Goal: Task Accomplishment & Management: Manage account settings

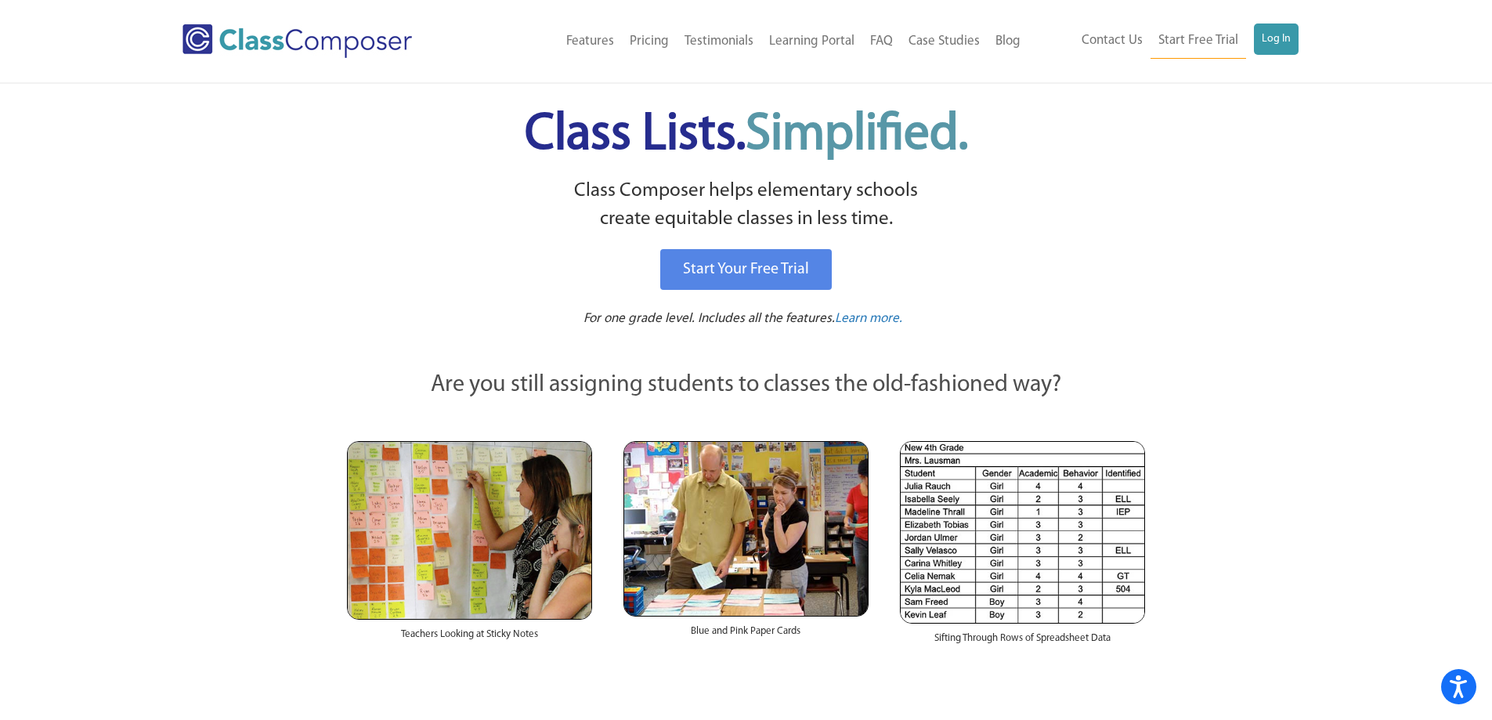
click at [1299, 38] on div "Contact Us Start Free Trial Log In" at bounding box center [1169, 40] width 282 height 35
click at [1288, 39] on link "Log In" at bounding box center [1275, 38] width 45 height 31
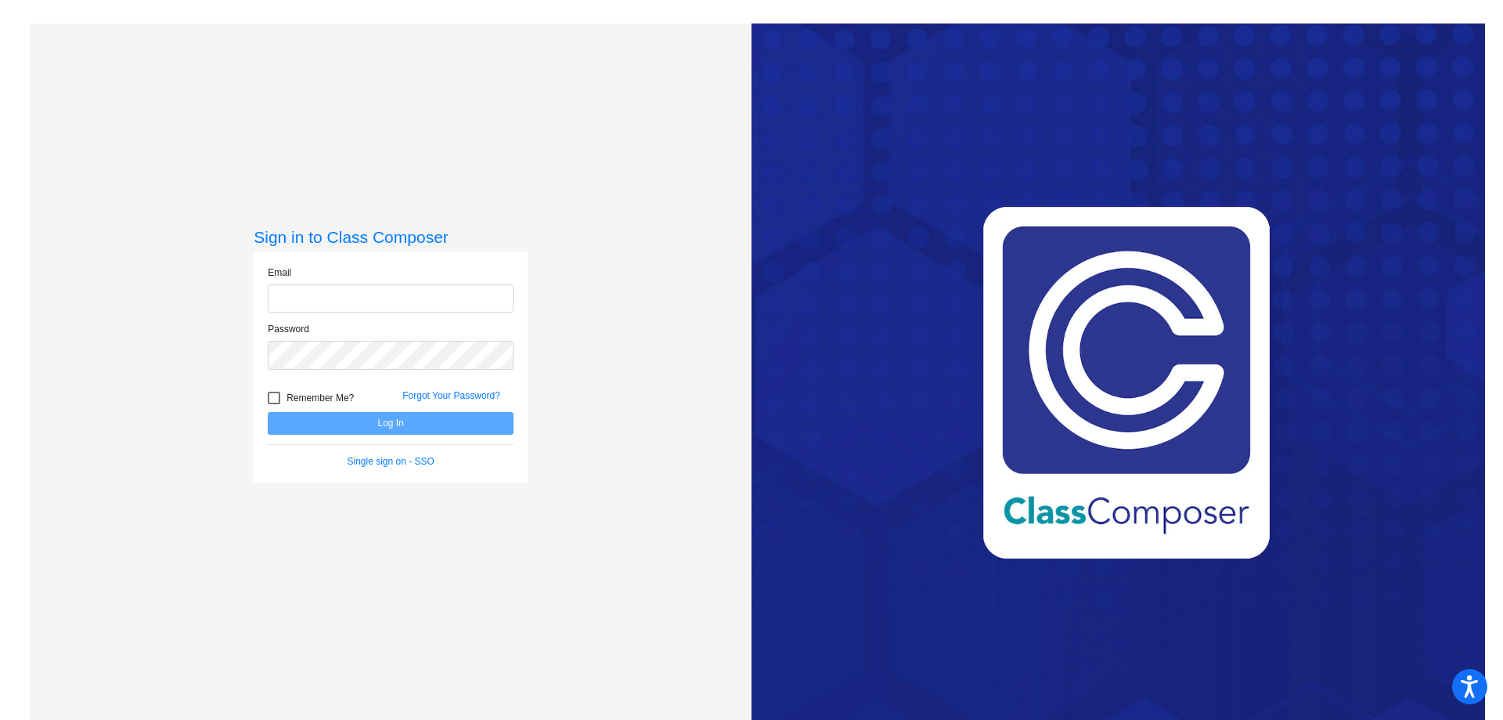
click at [406, 301] on input "email" at bounding box center [391, 298] width 246 height 29
type input "[EMAIL_ADDRESS][DOMAIN_NAME]"
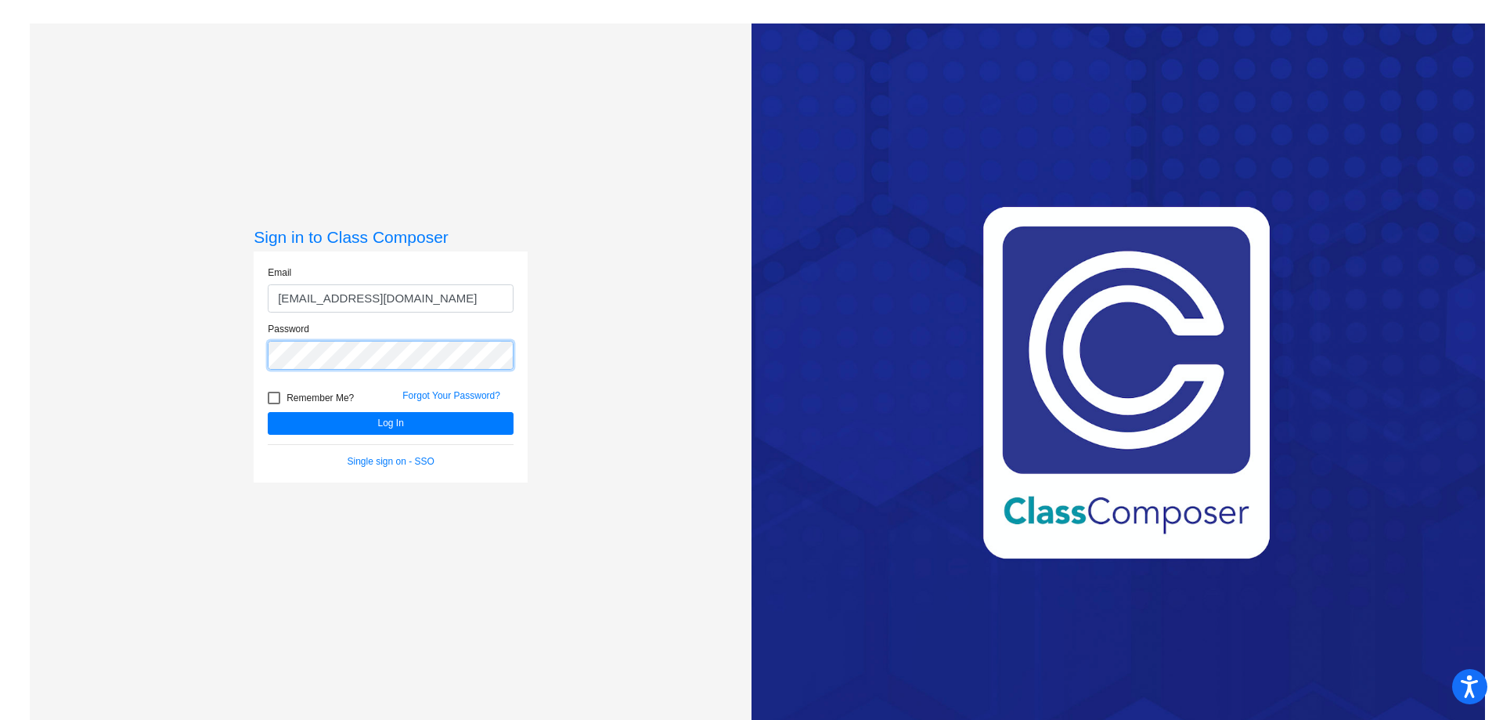
click at [268, 412] on button "Log In" at bounding box center [391, 423] width 246 height 23
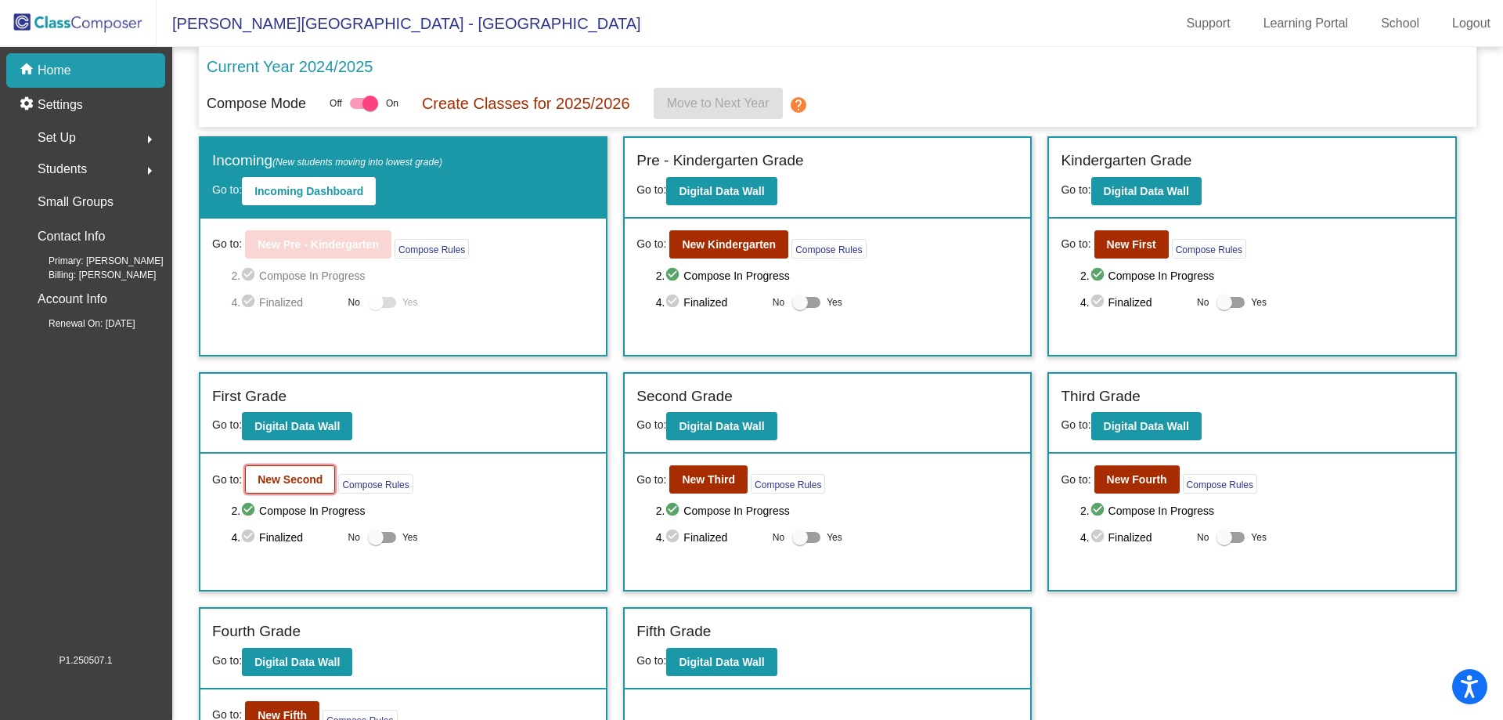
click at [306, 478] on b "New Second" at bounding box center [290, 479] width 65 height 13
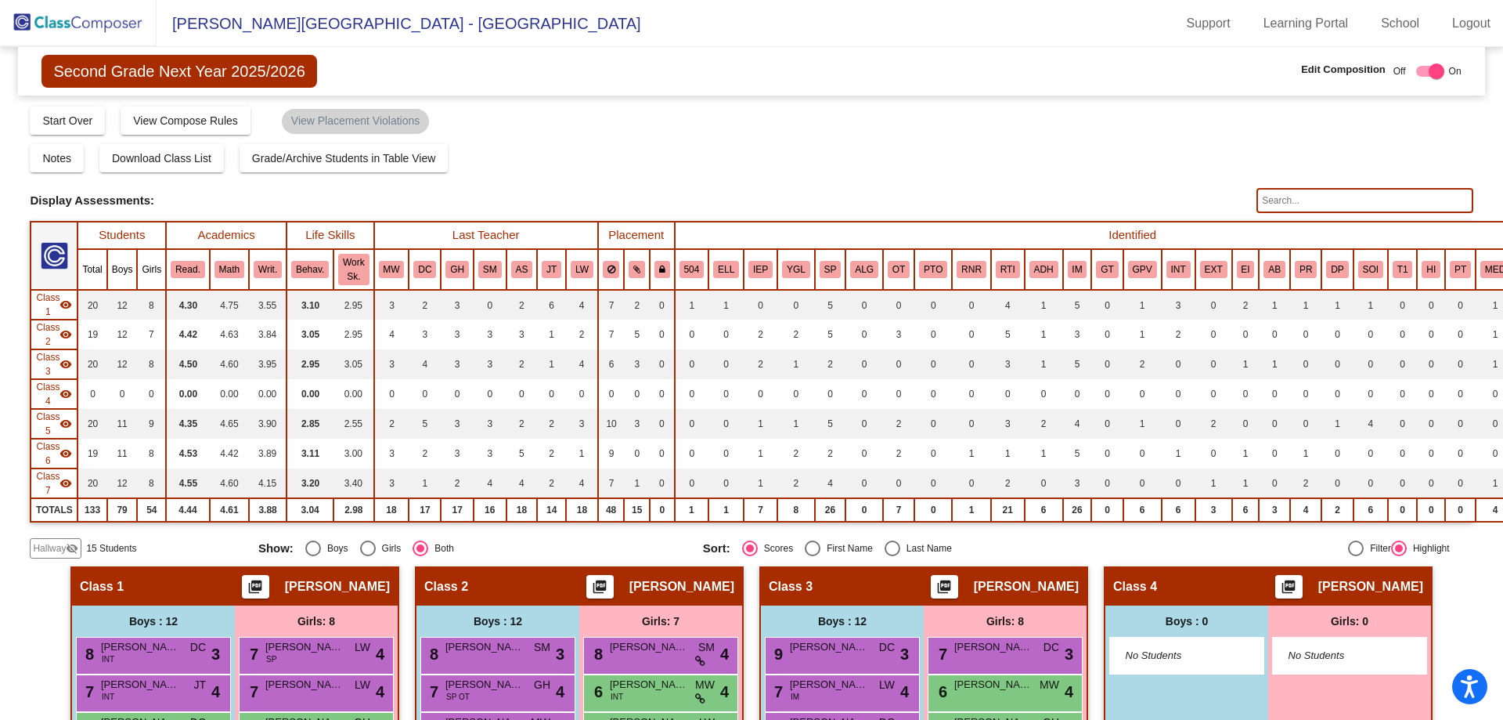
click at [1276, 203] on input "text" at bounding box center [1365, 200] width 216 height 25
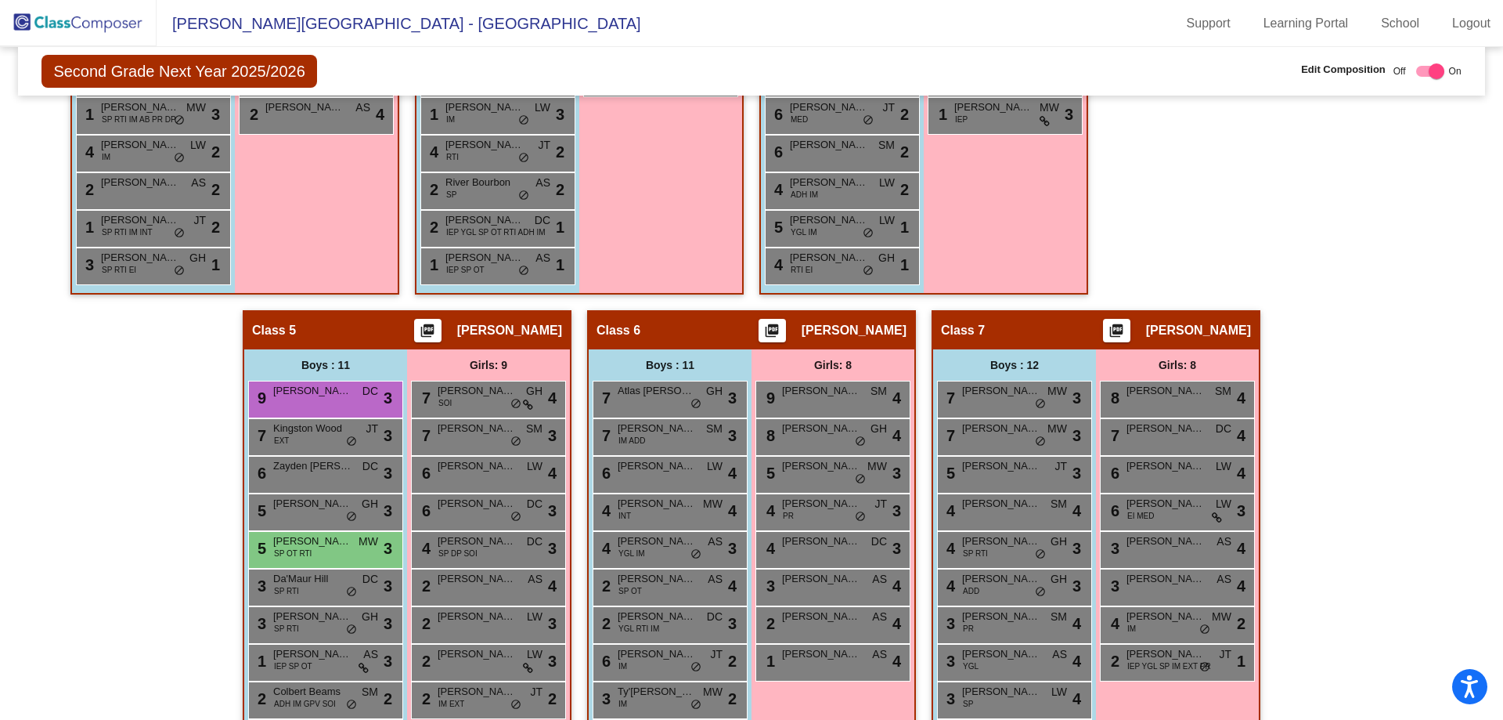
scroll to position [822, 0]
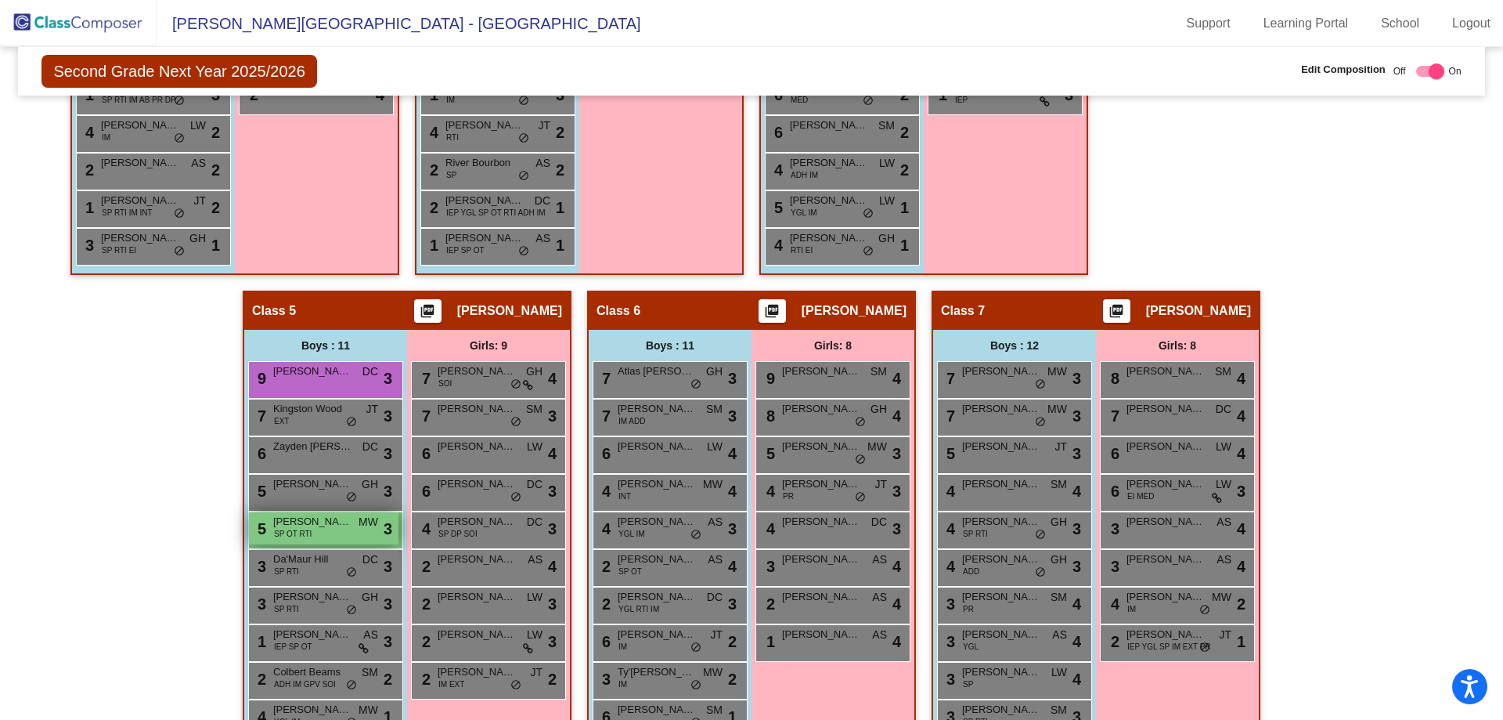
click at [323, 523] on span "[PERSON_NAME]" at bounding box center [312, 522] width 78 height 16
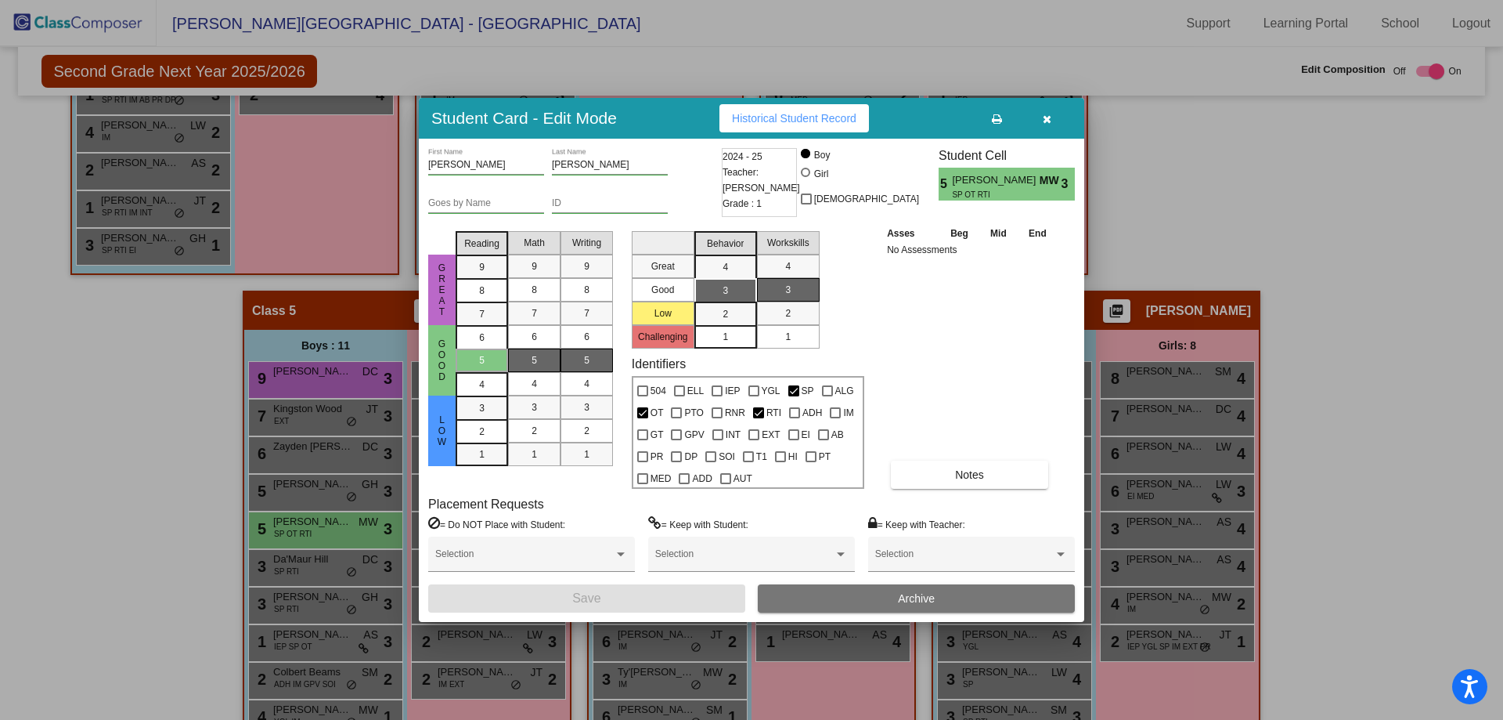
click at [1047, 117] on icon "button" at bounding box center [1047, 119] width 9 height 11
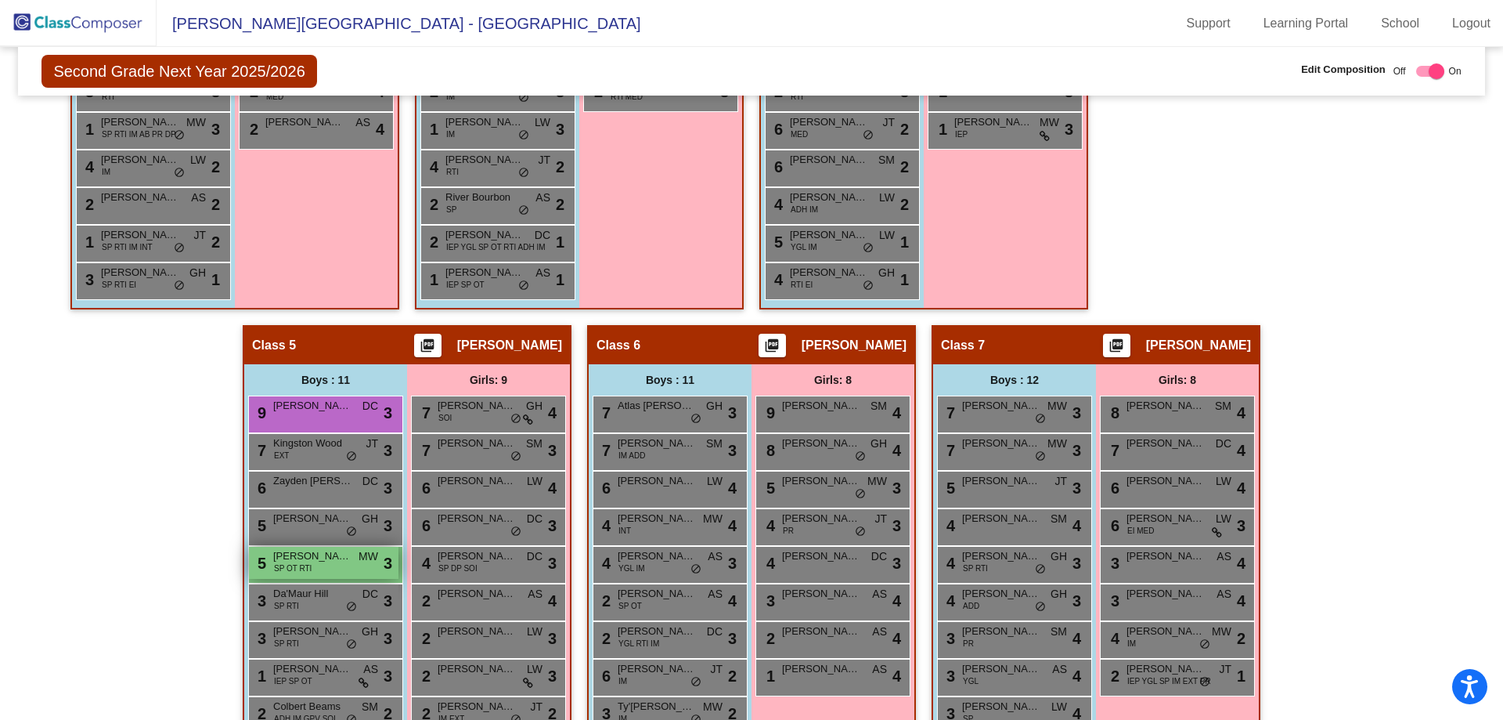
scroll to position [783, 0]
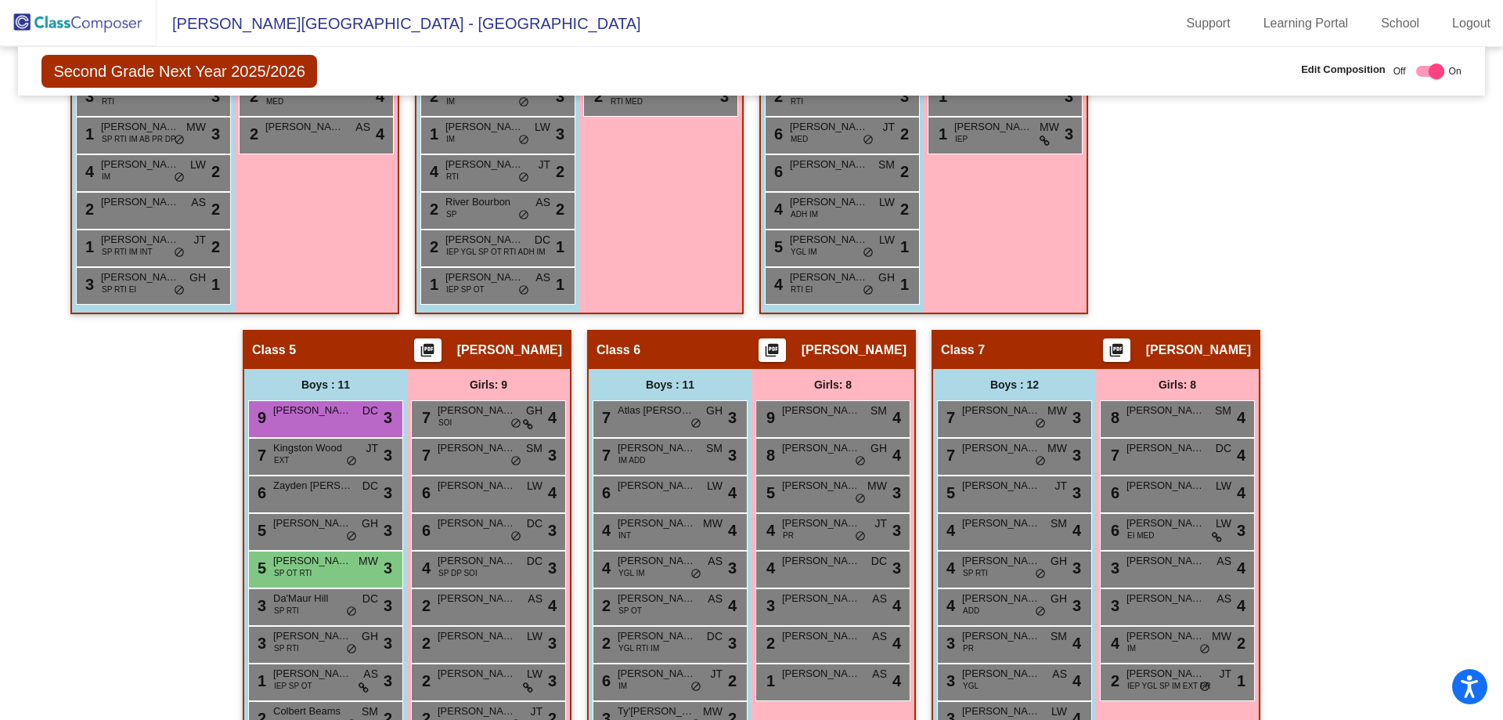
click at [348, 547] on div "5 [PERSON_NAME] GH lock do_not_disturb_alt 3" at bounding box center [325, 532] width 155 height 38
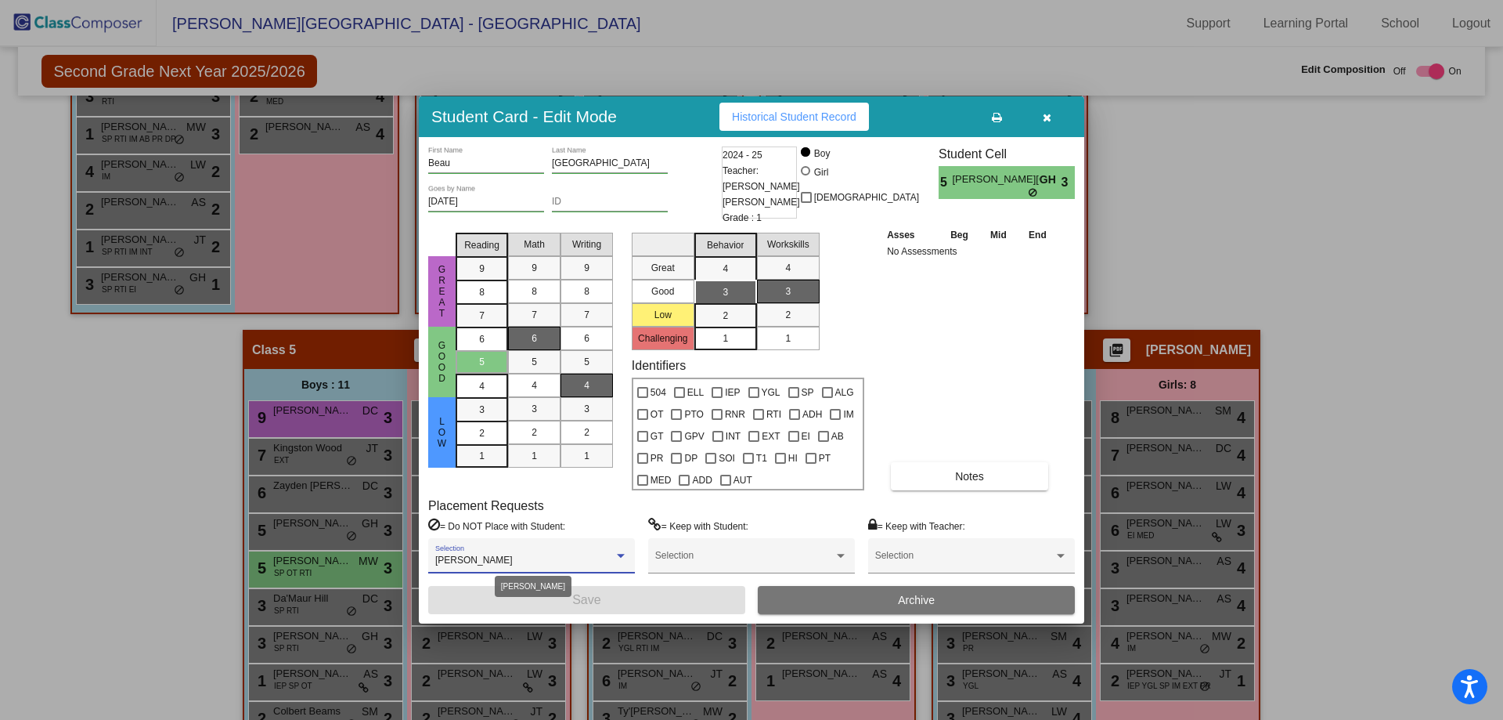
click at [618, 557] on div at bounding box center [621, 555] width 14 height 11
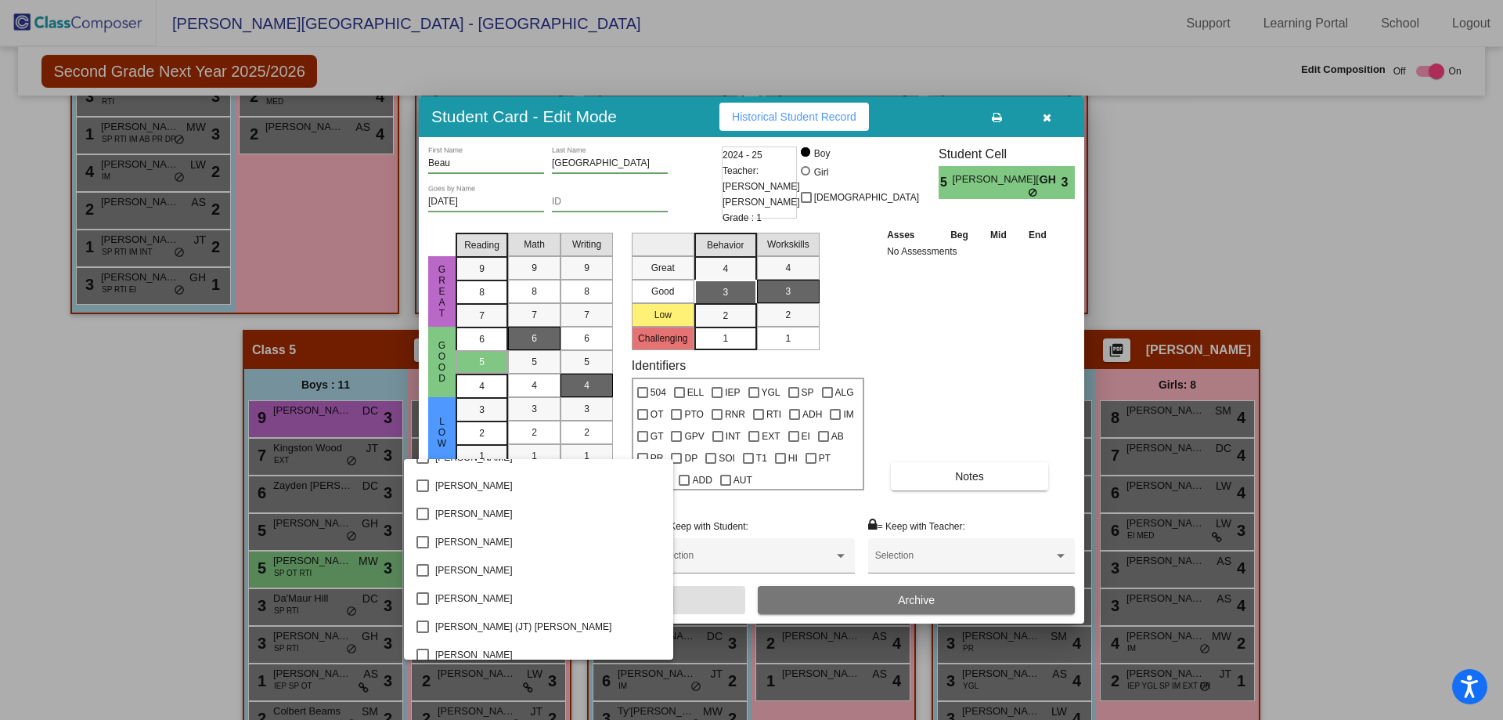
scroll to position [1546, 0]
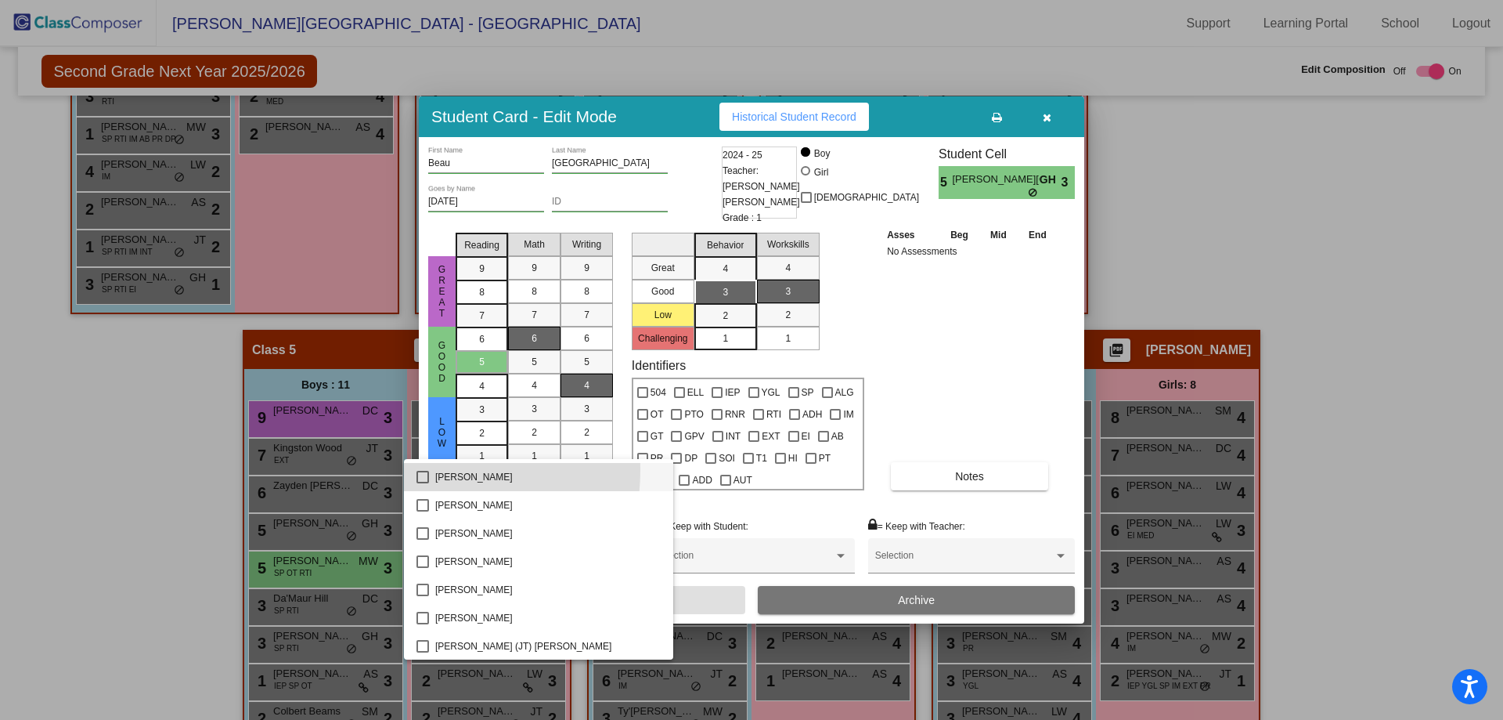
click at [420, 470] on mat-option "[PERSON_NAME]" at bounding box center [538, 477] width 269 height 28
click at [697, 601] on div at bounding box center [751, 360] width 1503 height 720
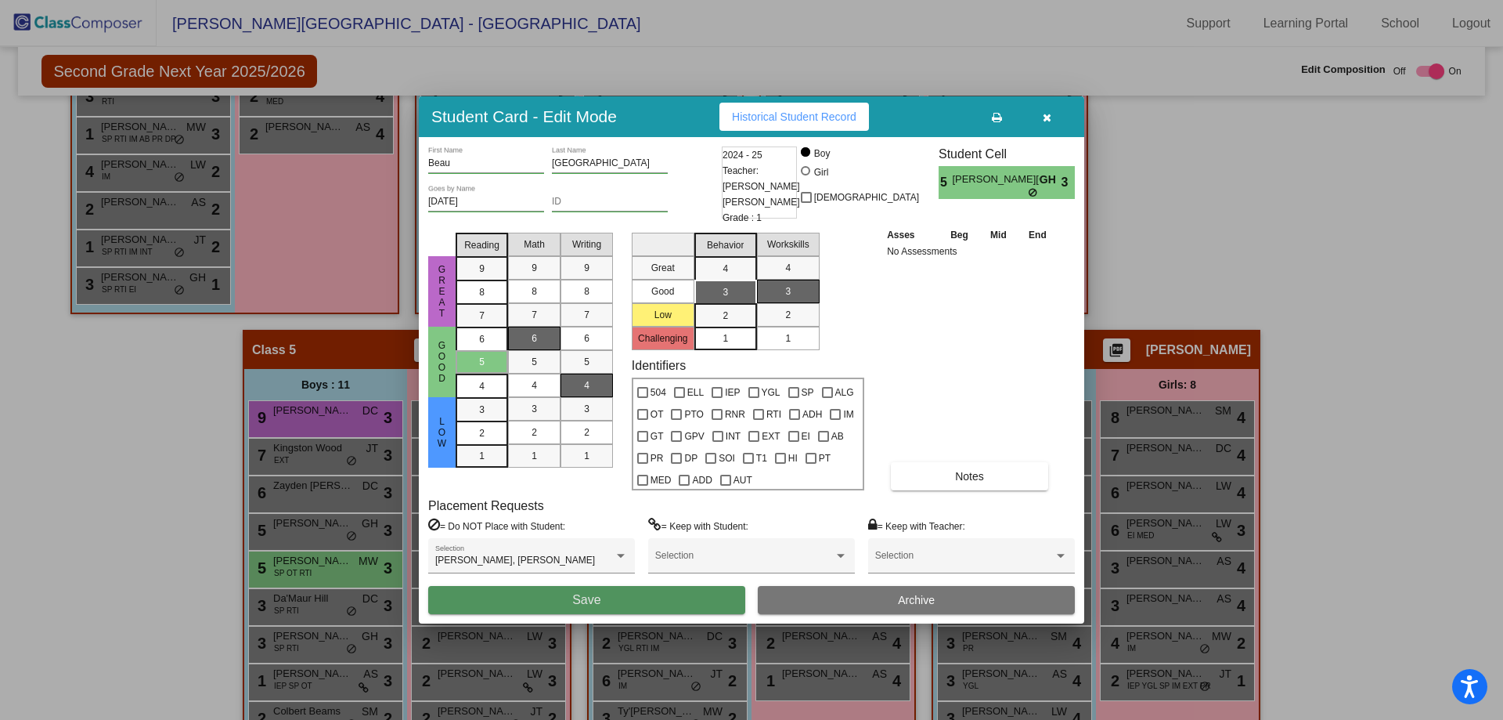
click at [694, 601] on button "Save" at bounding box center [586, 600] width 317 height 28
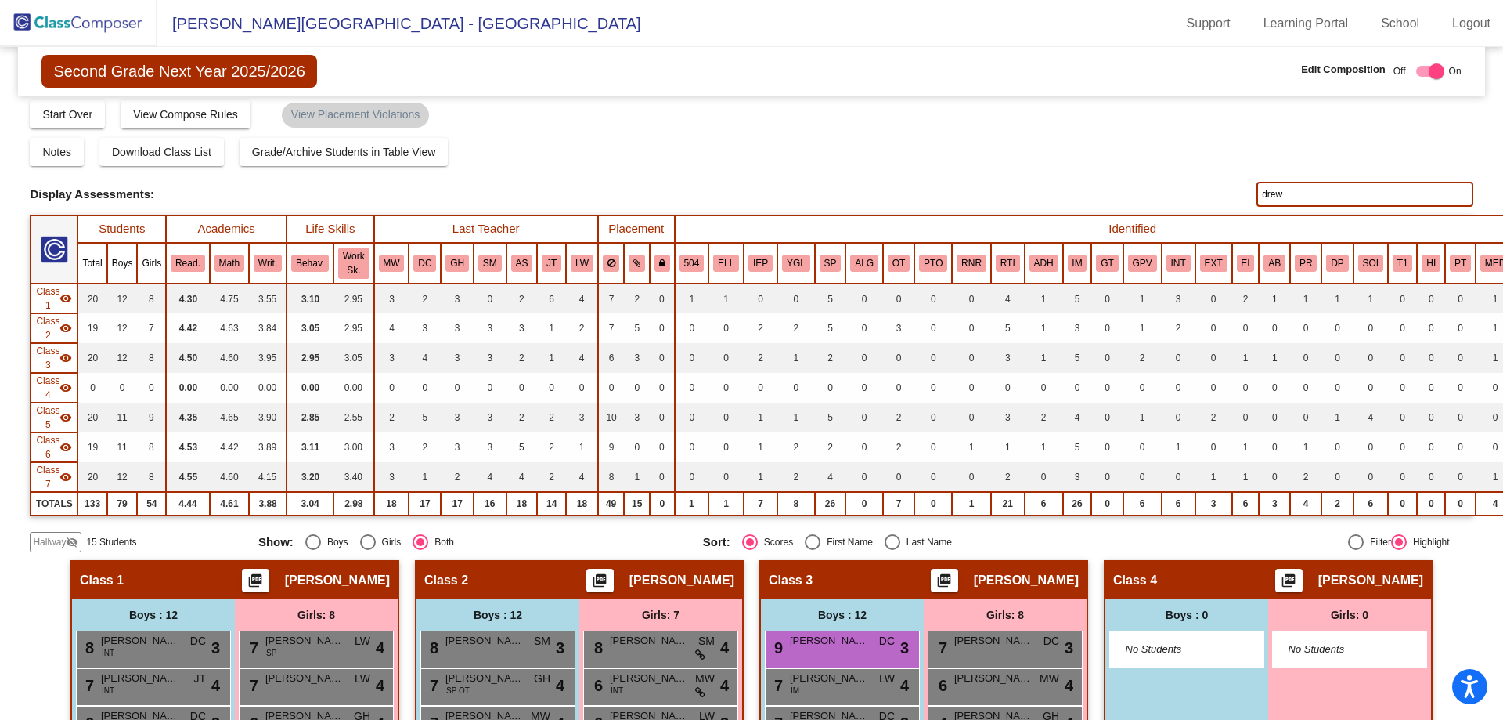
scroll to position [0, 0]
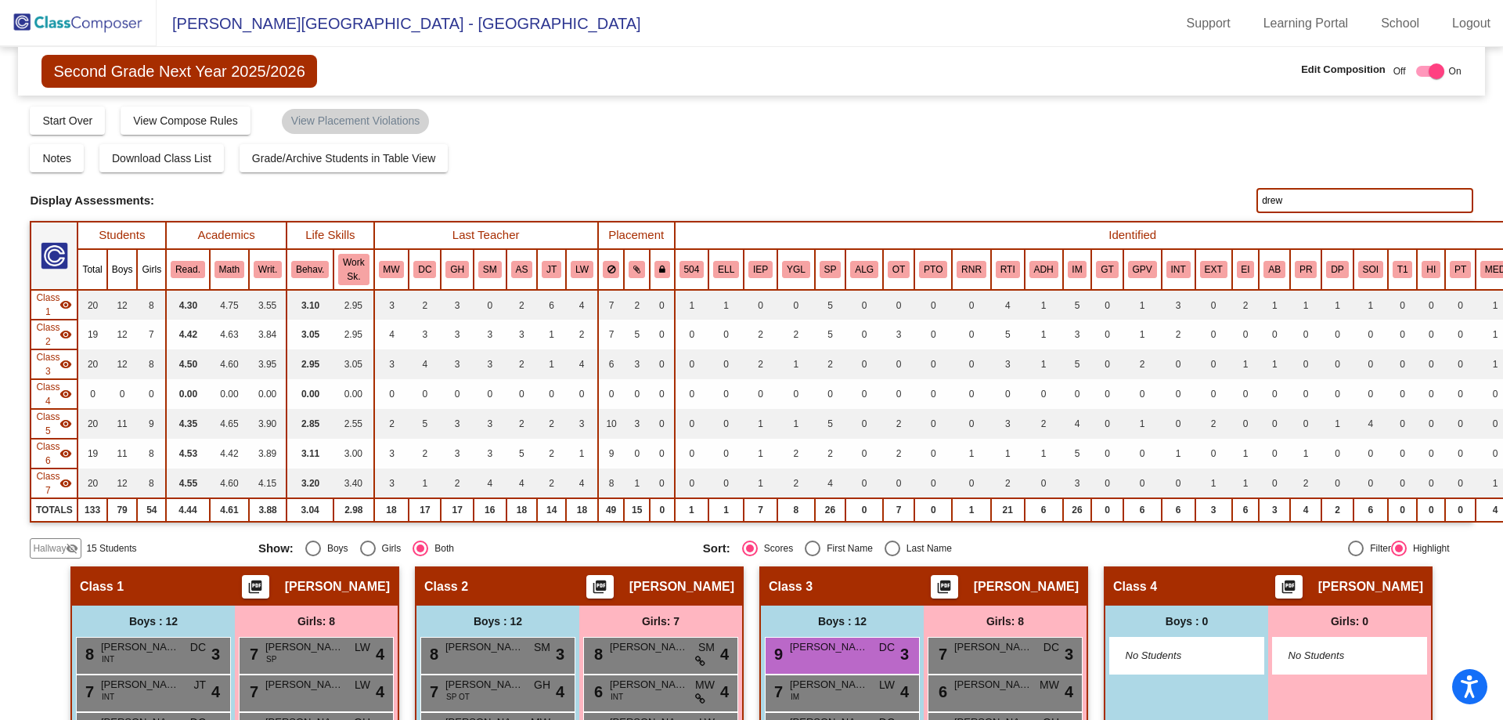
click at [1297, 201] on input "drew" at bounding box center [1365, 200] width 216 height 25
type input "d"
click at [839, 171] on div "Notes Download Class List Import Students Grade/Archive Students in Table View …" at bounding box center [751, 158] width 1443 height 28
click at [1279, 193] on input "[PERSON_NAME]" at bounding box center [1365, 200] width 216 height 25
type input "b"
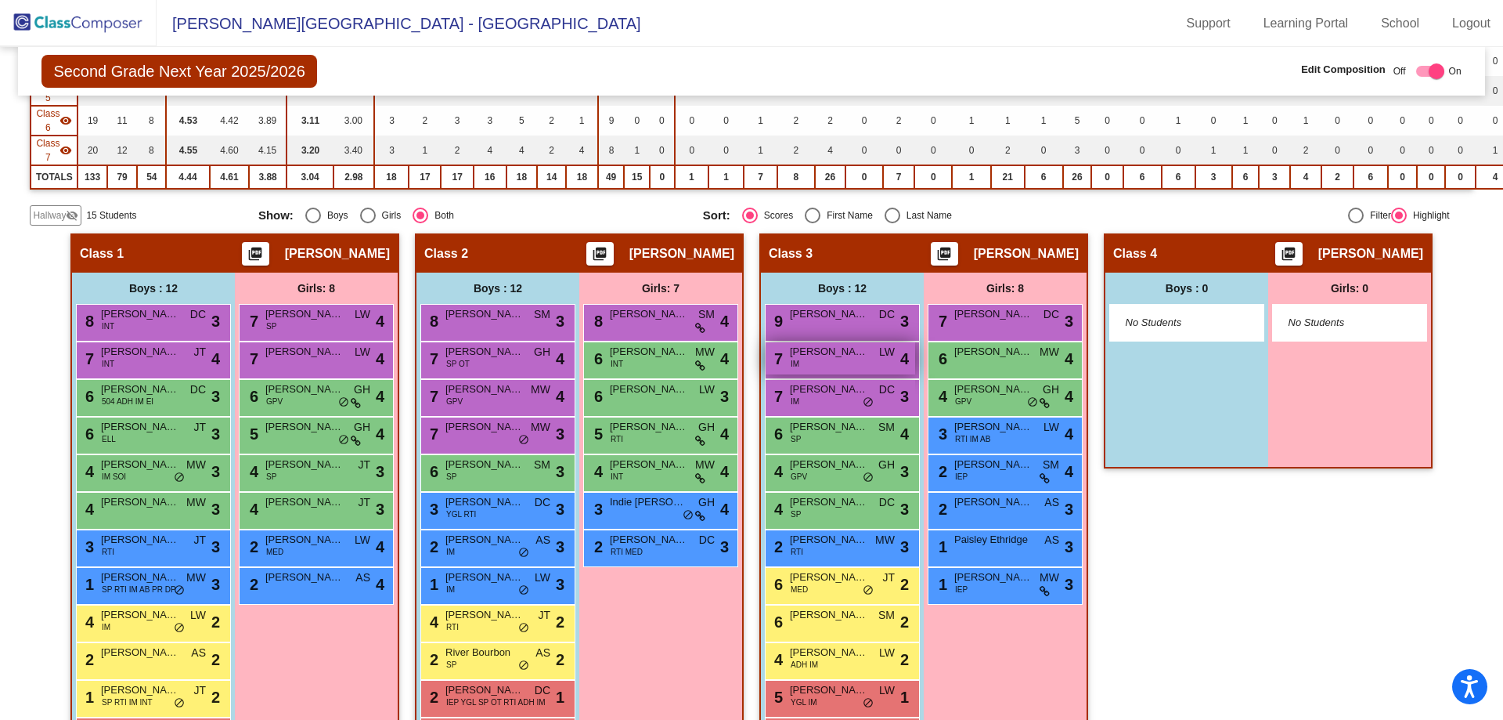
scroll to position [352, 0]
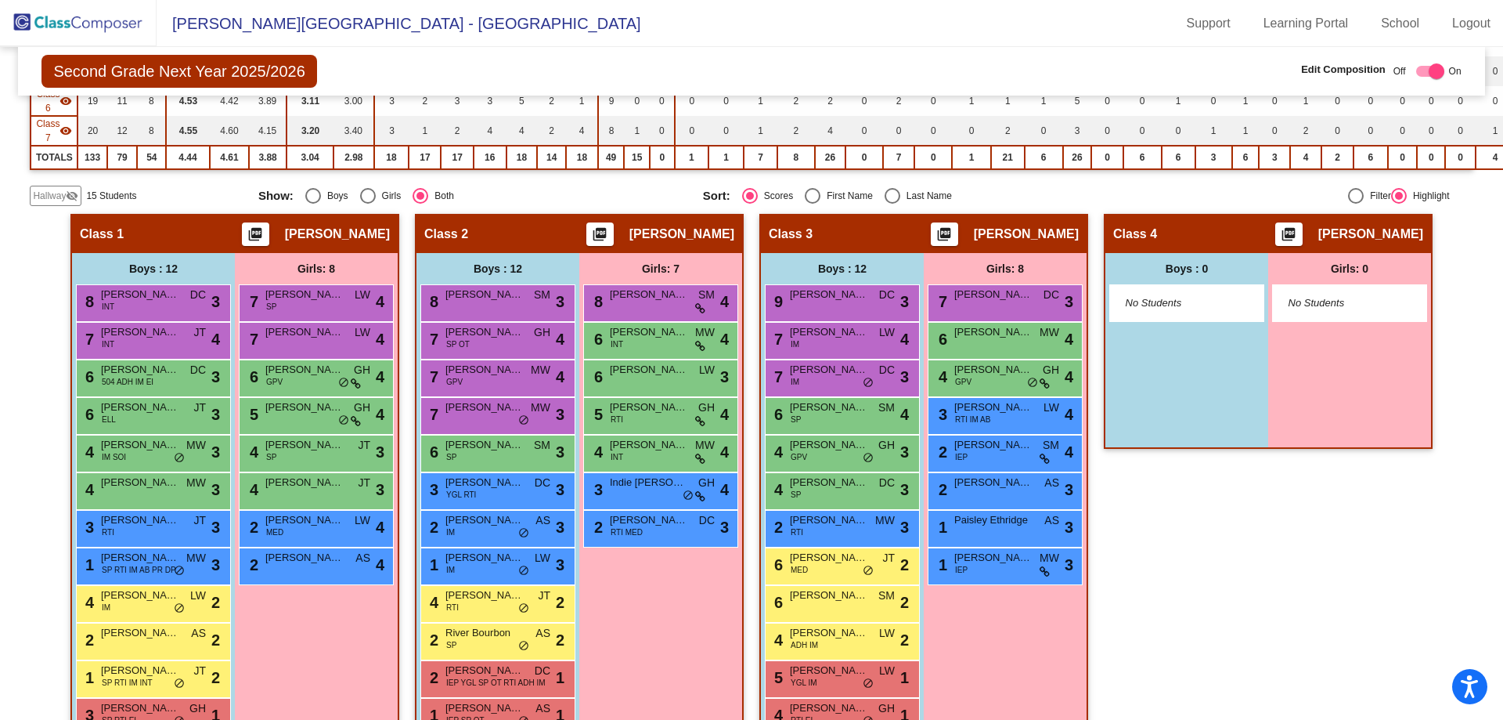
click at [889, 198] on div "Select an option" at bounding box center [893, 196] width 16 height 16
click at [892, 204] on input "Last Name" at bounding box center [892, 204] width 1 height 1
radio input "true"
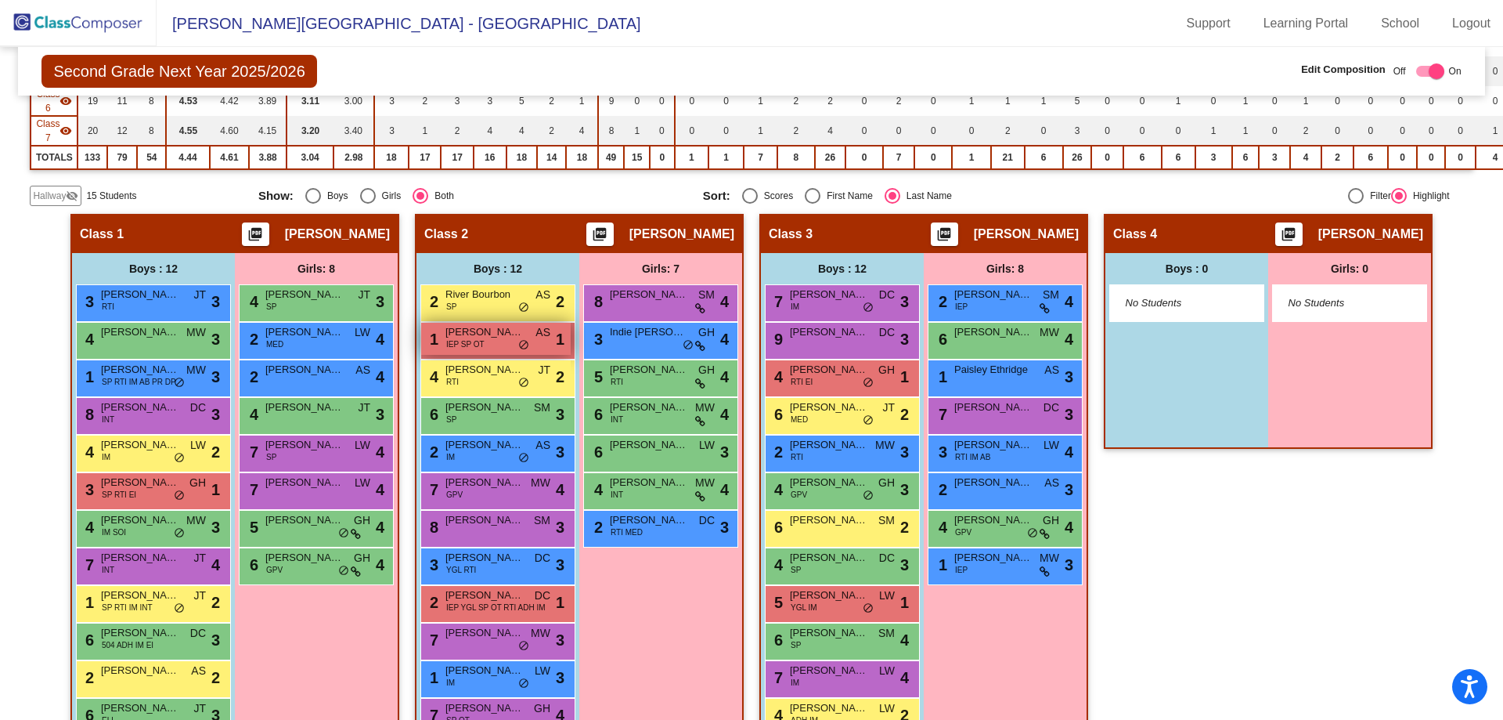
click at [478, 349] on span "IEP SP OT" at bounding box center [465, 344] width 38 height 12
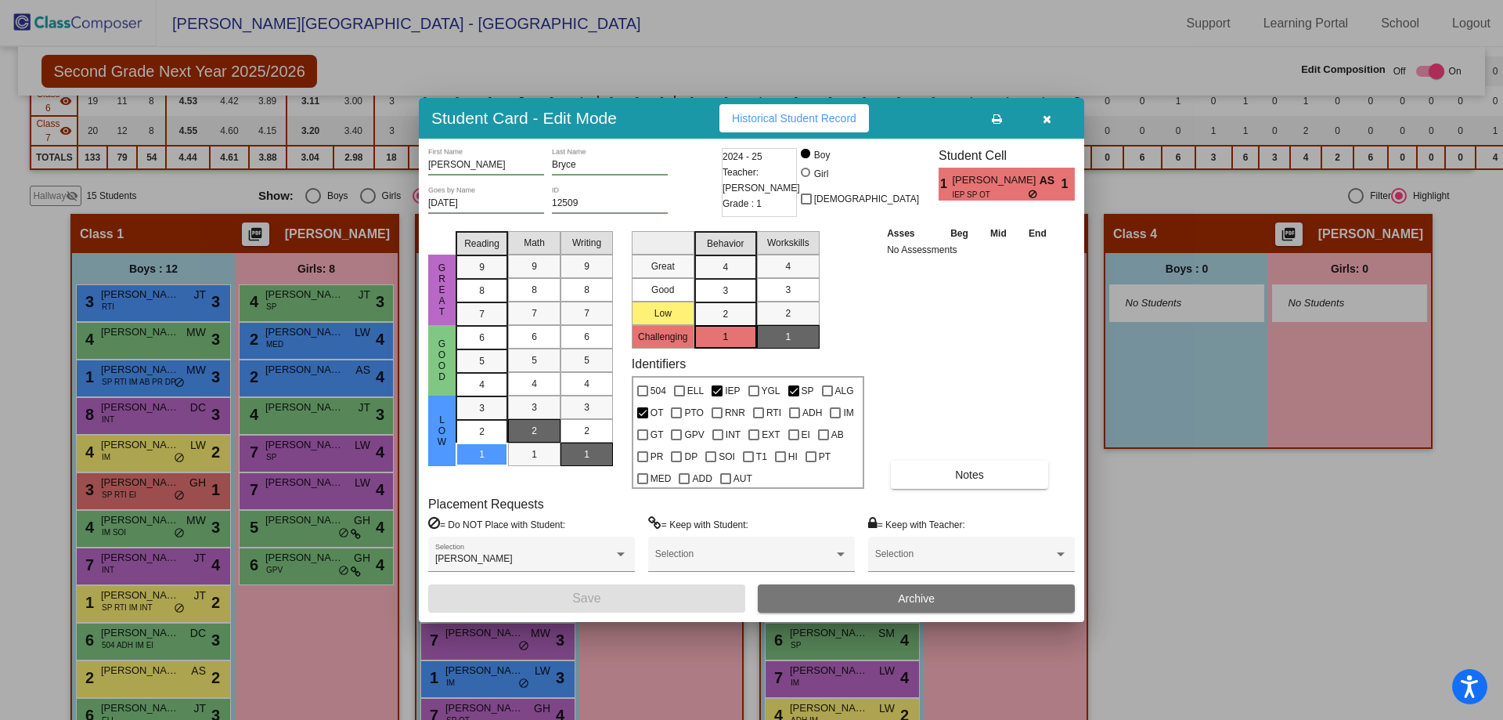
click at [1043, 122] on icon "button" at bounding box center [1047, 119] width 9 height 11
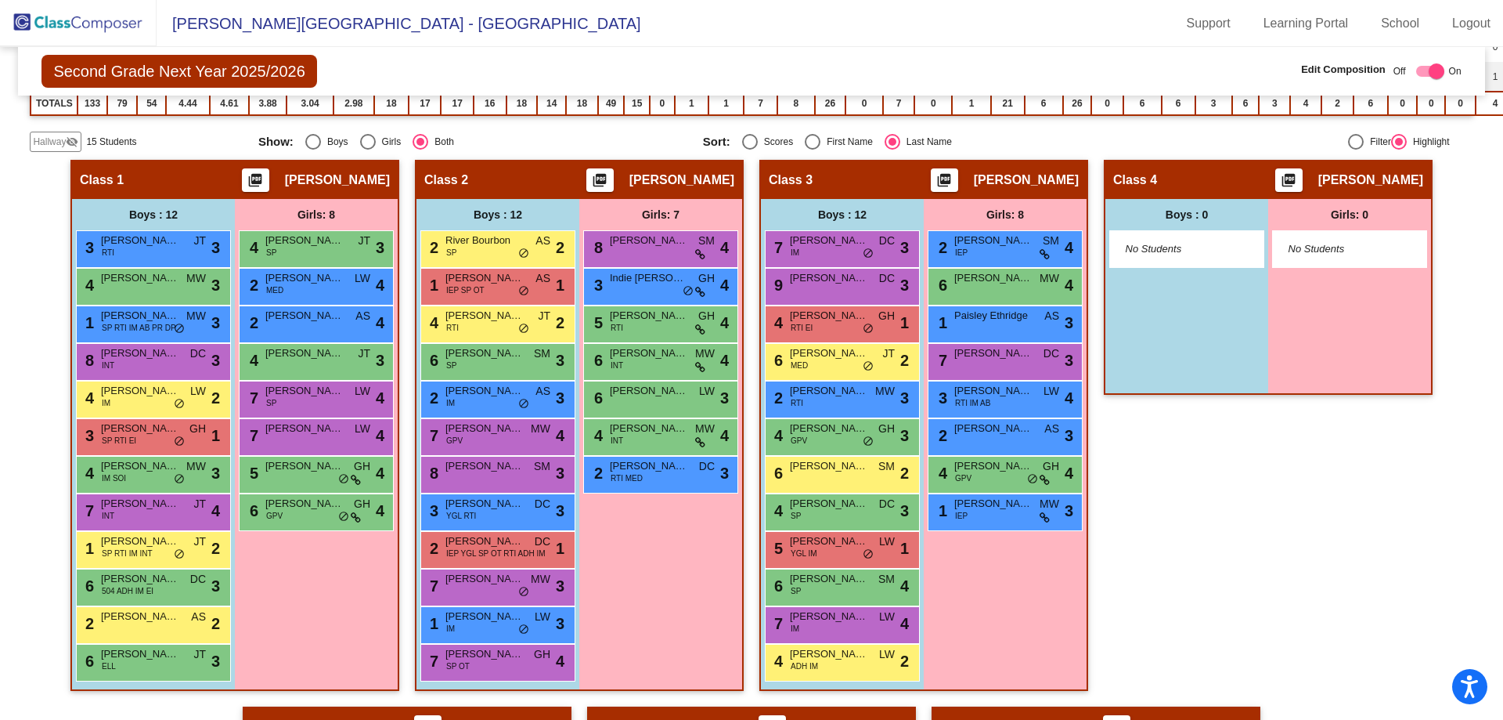
scroll to position [411, 0]
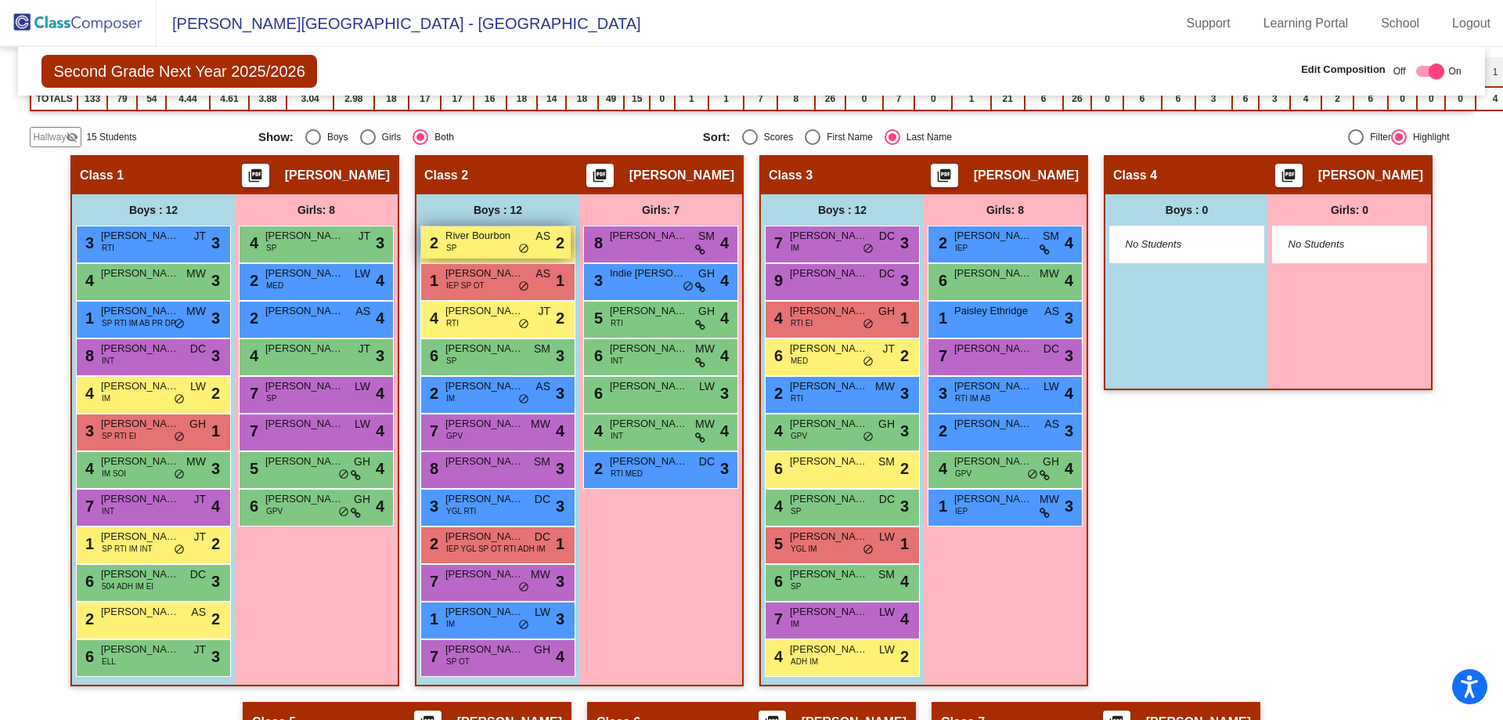
click at [507, 248] on div "2 River Bourbon SP AS lock do_not_disturb_alt 2" at bounding box center [496, 242] width 150 height 32
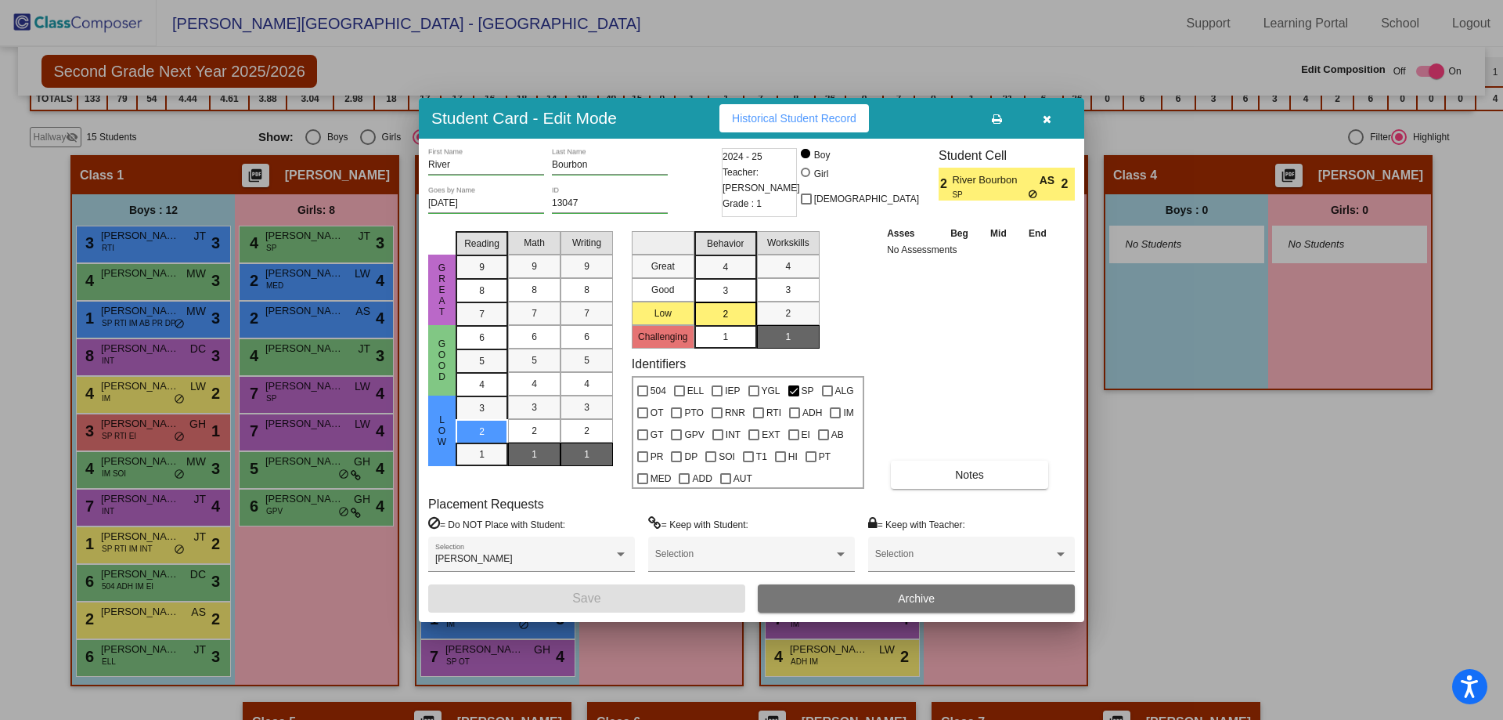
click at [1041, 124] on button "button" at bounding box center [1047, 118] width 50 height 28
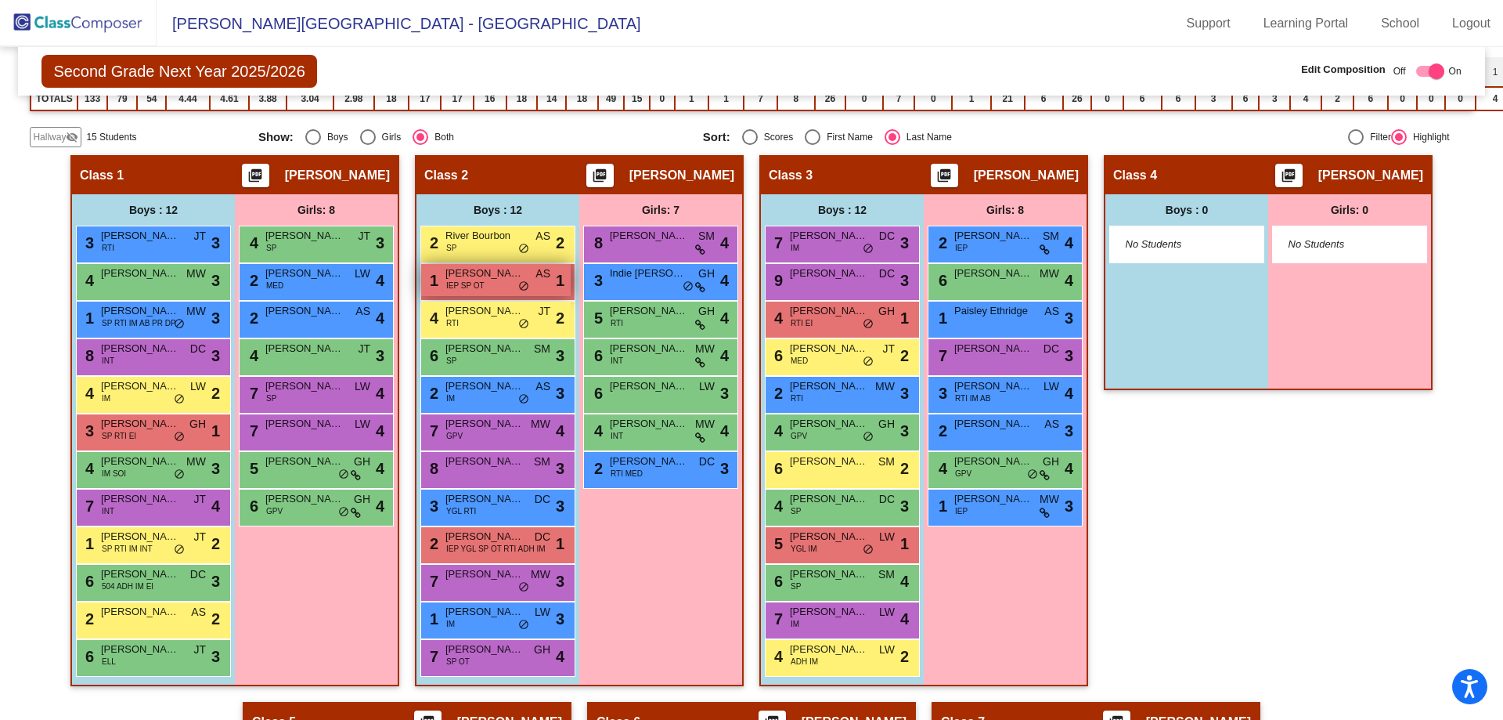
click at [508, 272] on span "[PERSON_NAME]" at bounding box center [484, 273] width 78 height 16
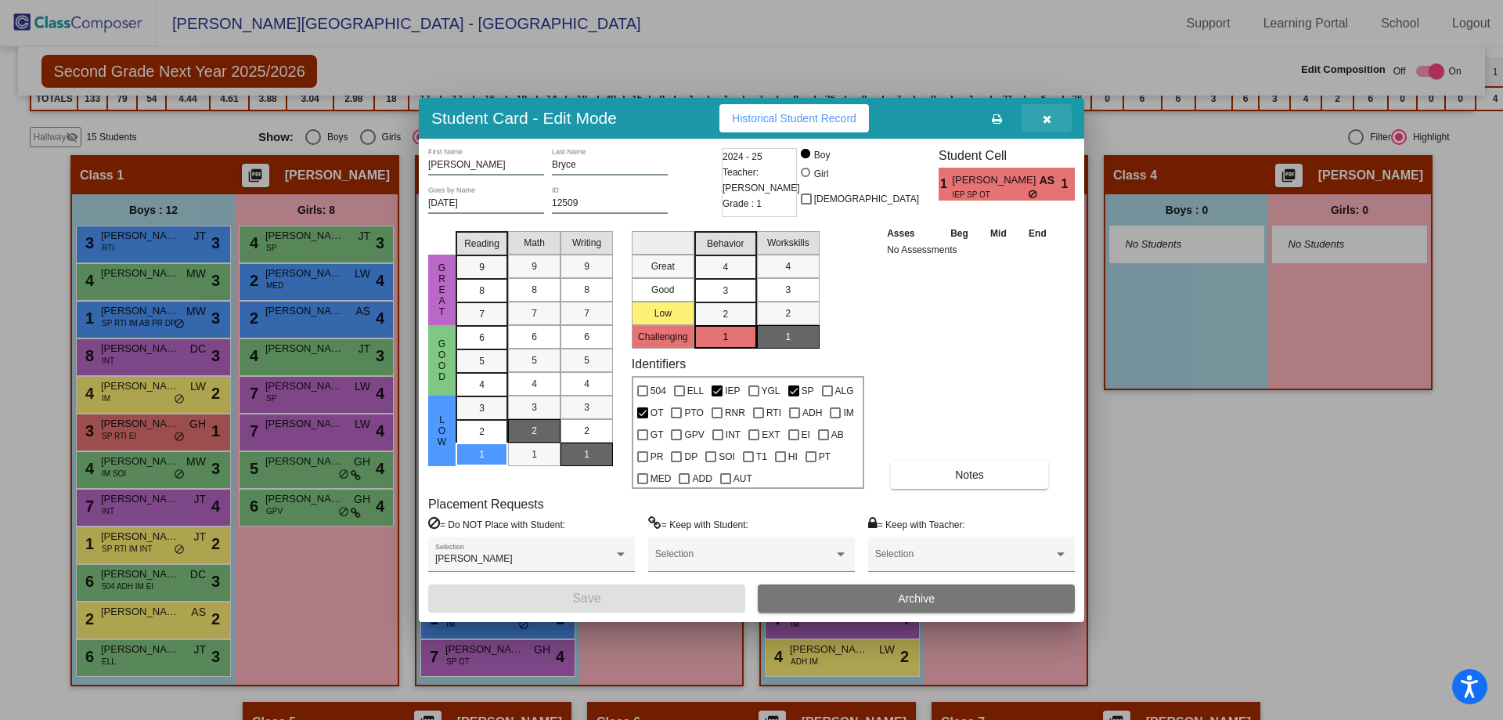
click at [1050, 120] on icon "button" at bounding box center [1047, 119] width 9 height 11
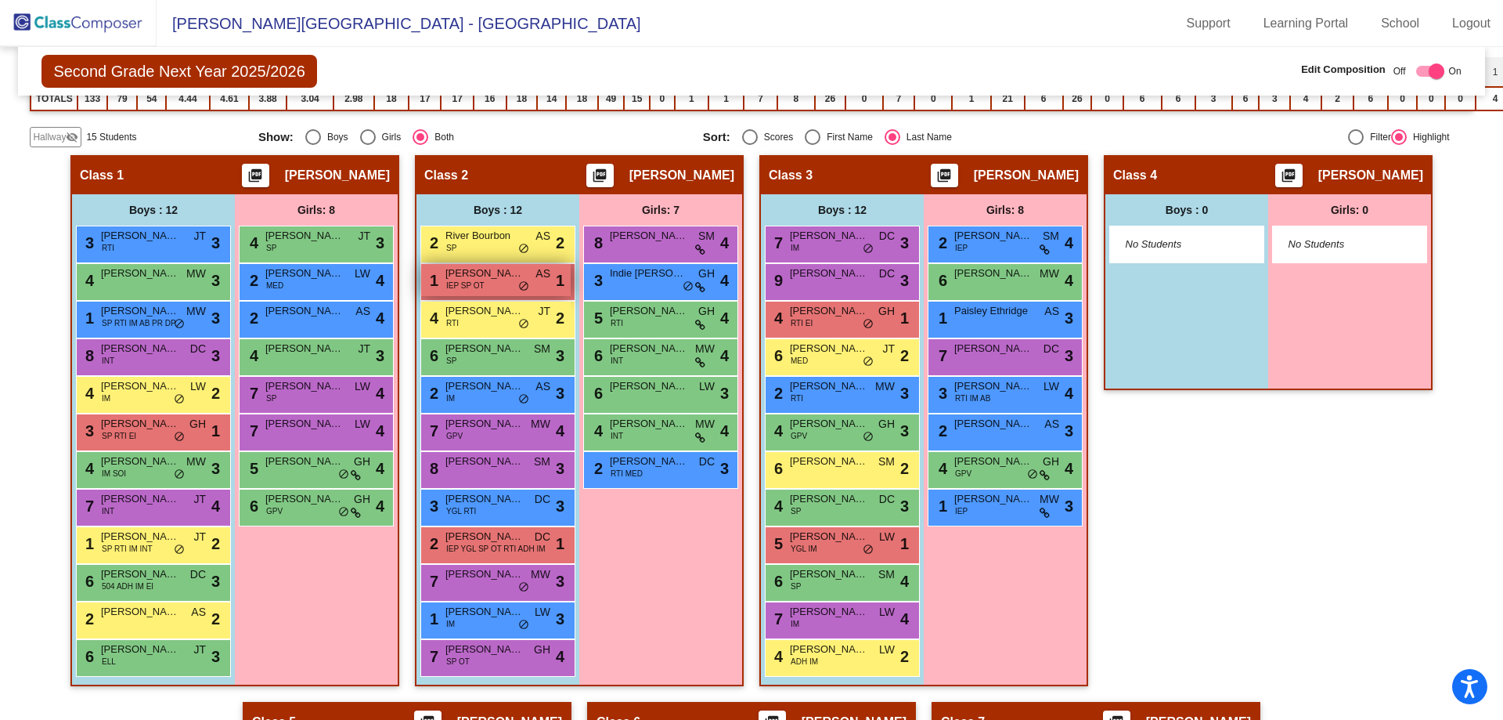
click at [503, 280] on span "[PERSON_NAME]" at bounding box center [484, 273] width 78 height 16
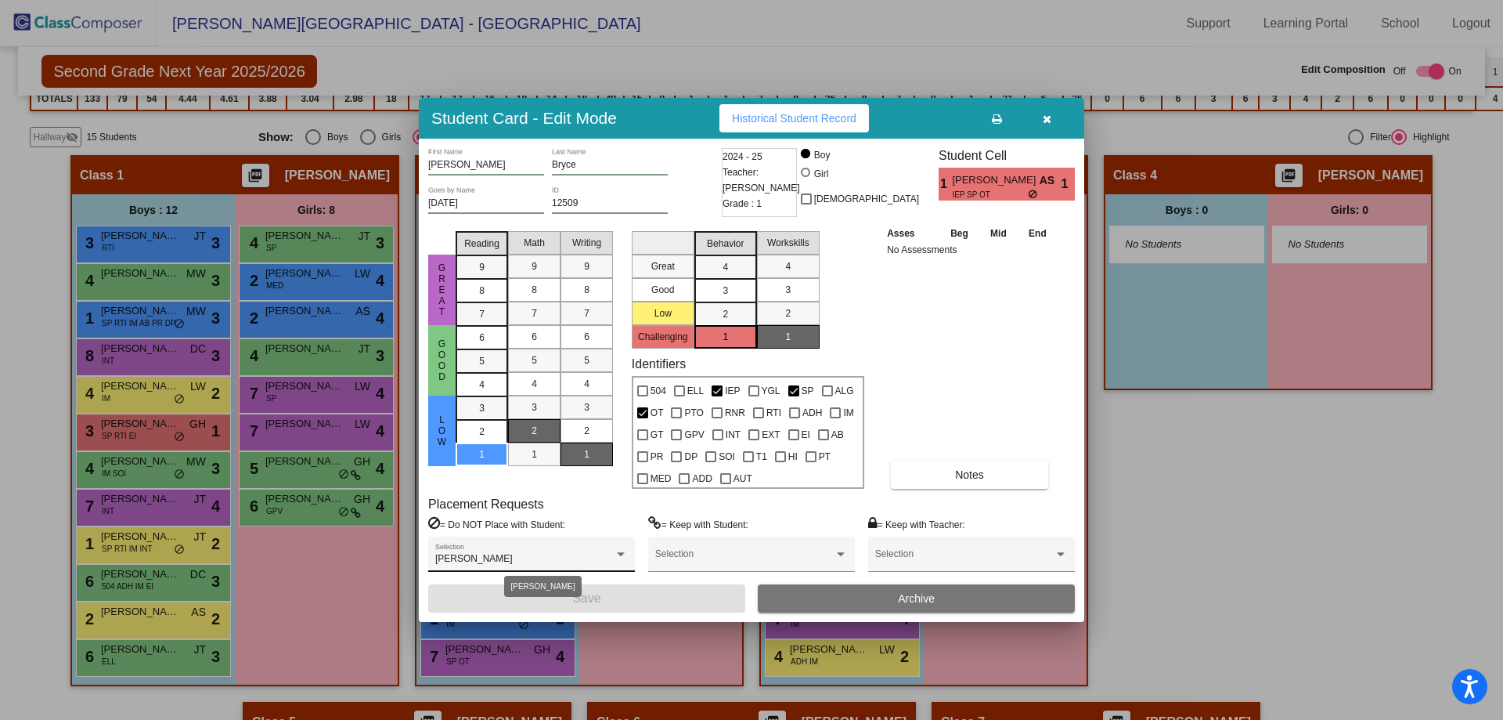
click at [604, 554] on div "[PERSON_NAME]" at bounding box center [524, 559] width 179 height 11
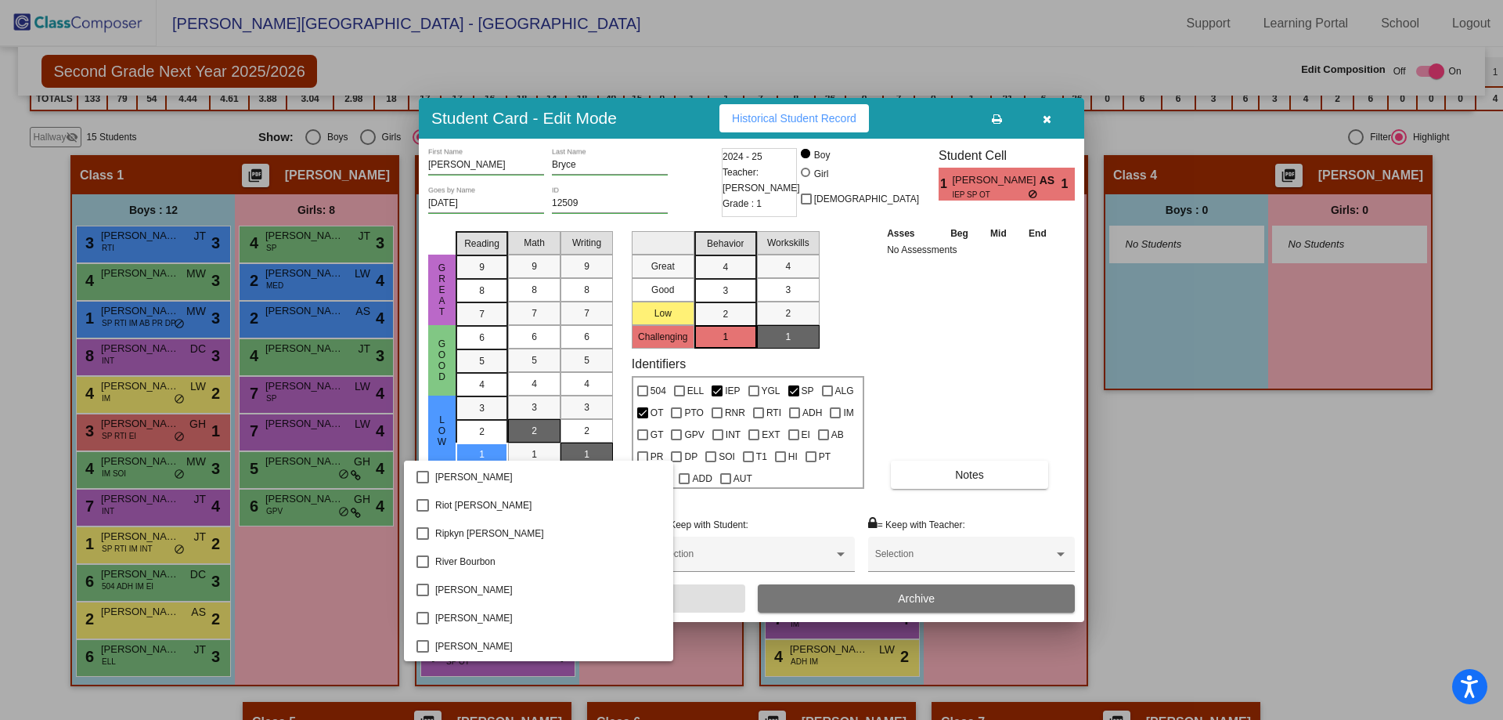
scroll to position [3093, 0]
click at [424, 566] on mat-pseudo-checkbox at bounding box center [423, 567] width 13 height 13
click at [686, 596] on div at bounding box center [751, 360] width 1503 height 720
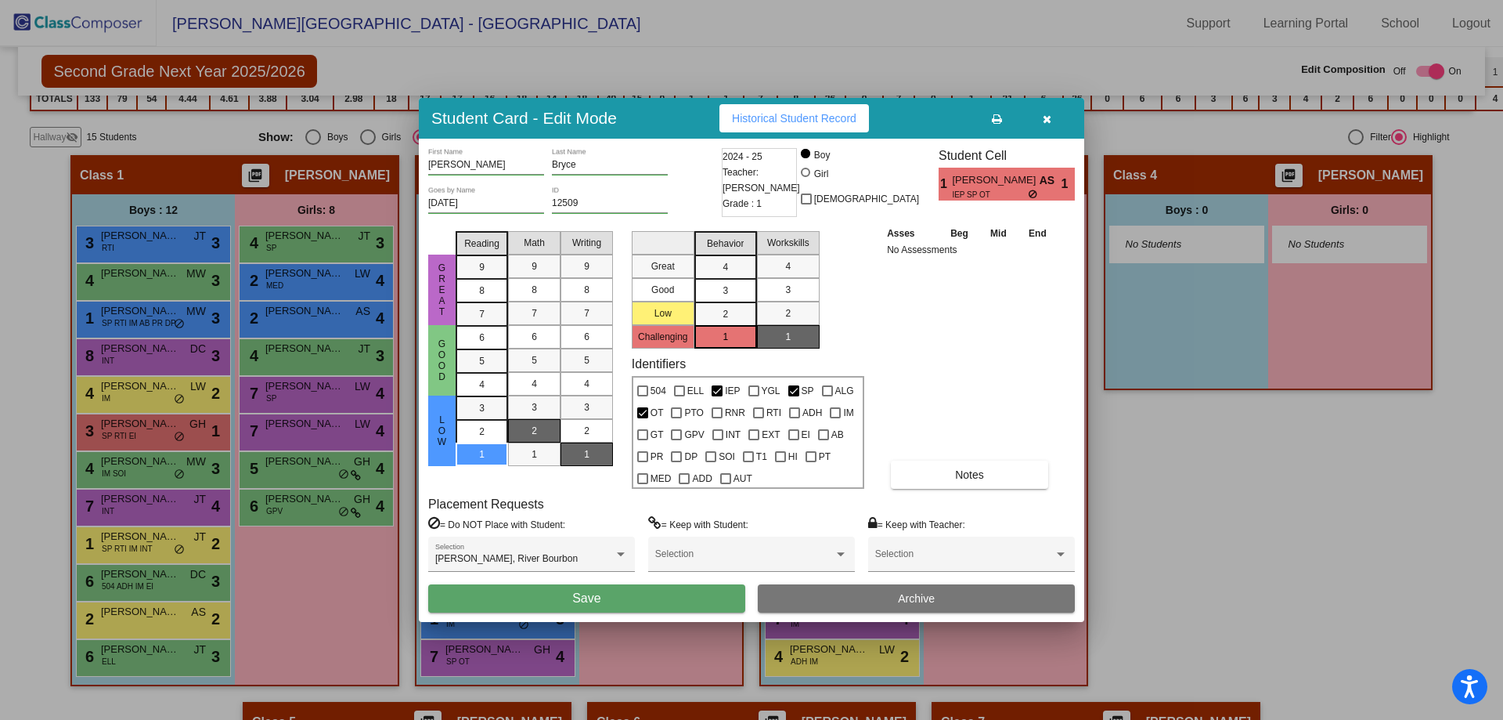
click at [686, 596] on button "Save" at bounding box center [586, 598] width 317 height 28
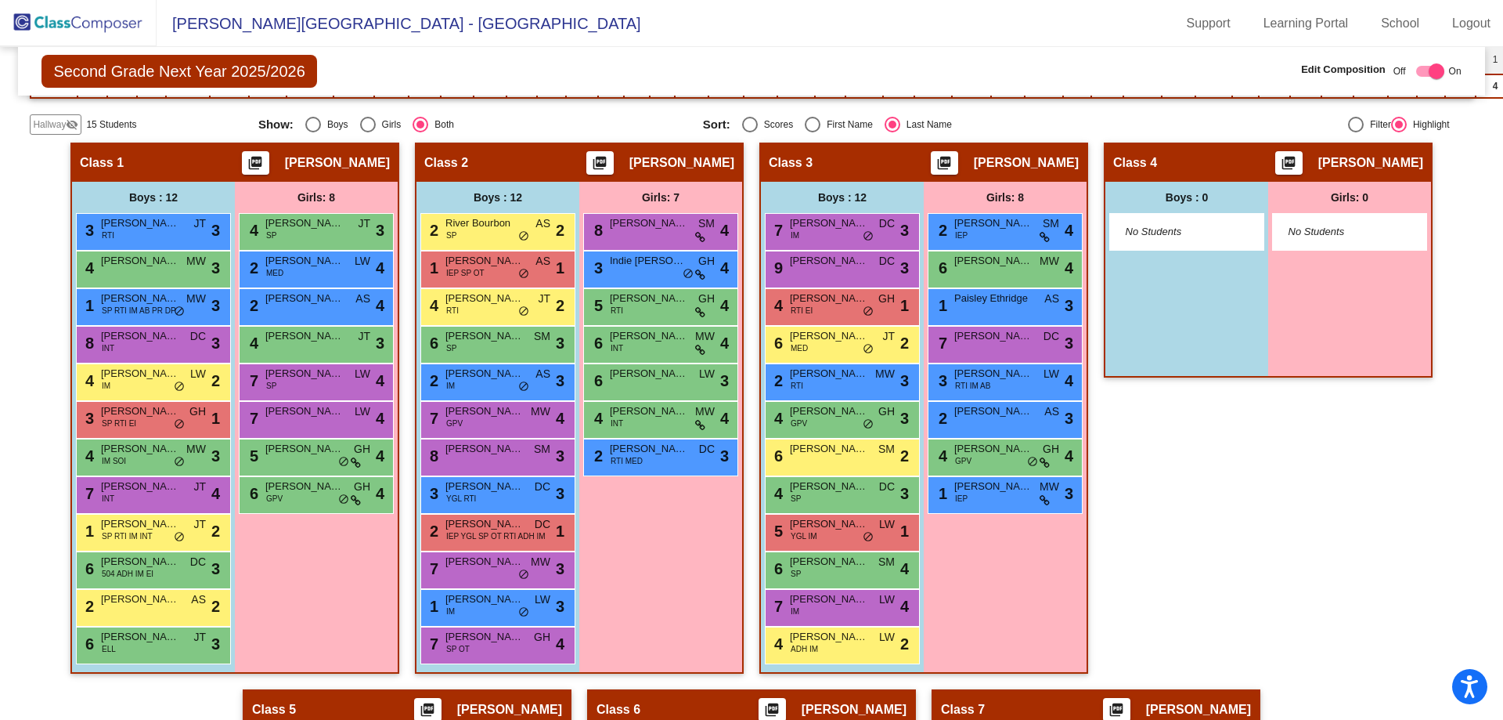
scroll to position [419, 0]
